Goal: Information Seeking & Learning: Find specific fact

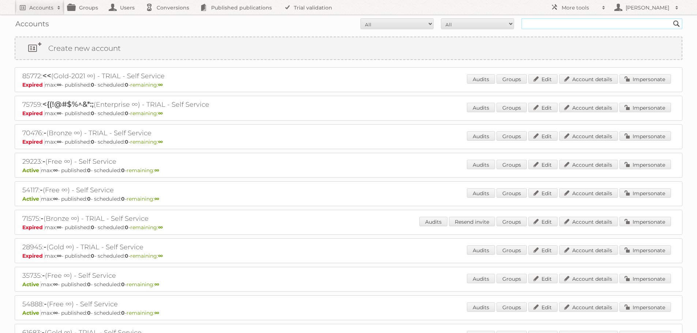
click at [552, 26] on input "text" at bounding box center [602, 23] width 161 height 11
type input "ikea communications"
click at [671, 18] on input "Search" at bounding box center [676, 23] width 11 height 11
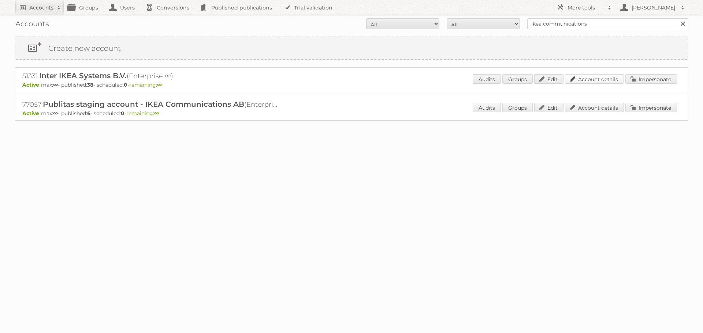
click at [604, 78] on link "Account details" at bounding box center [594, 79] width 59 height 10
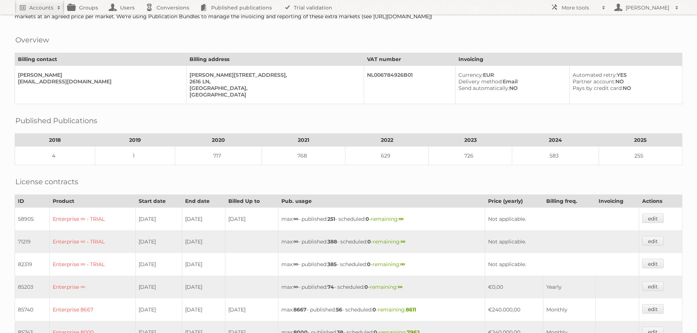
scroll to position [183, 0]
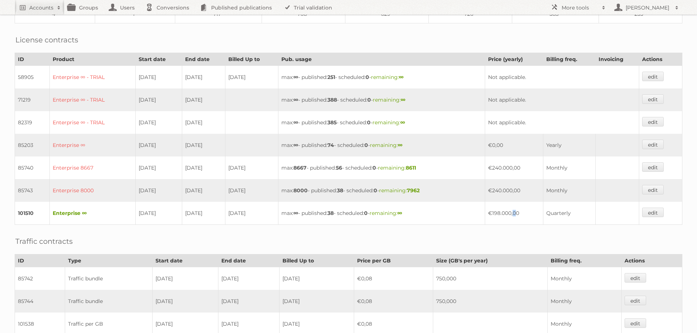
click at [500, 213] on td "€198.000,00" at bounding box center [514, 213] width 58 height 23
copy td "€"
